Goal: Find specific page/section: Find specific page/section

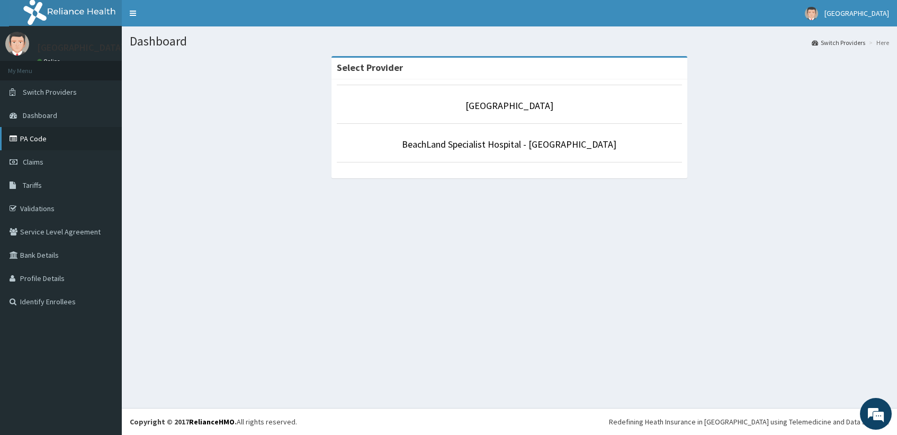
click at [30, 136] on link "PA Code" at bounding box center [61, 138] width 122 height 23
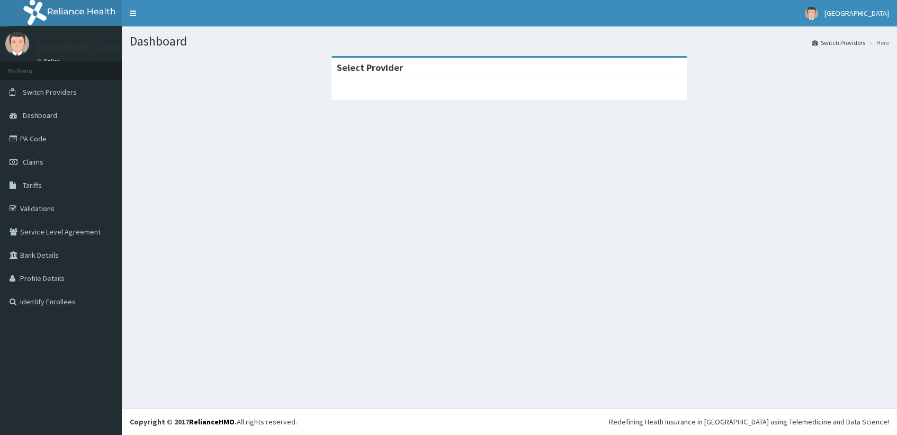
click at [42, 145] on link "PA Code" at bounding box center [61, 138] width 122 height 23
